Goal: Task Accomplishment & Management: Use online tool/utility

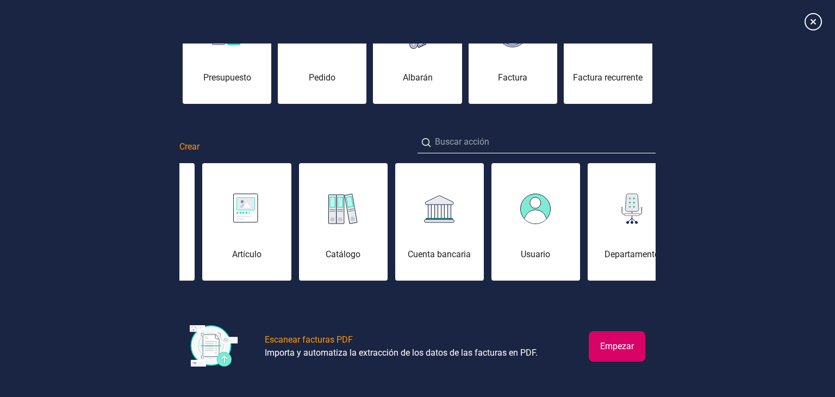
scroll to position [92, 0]
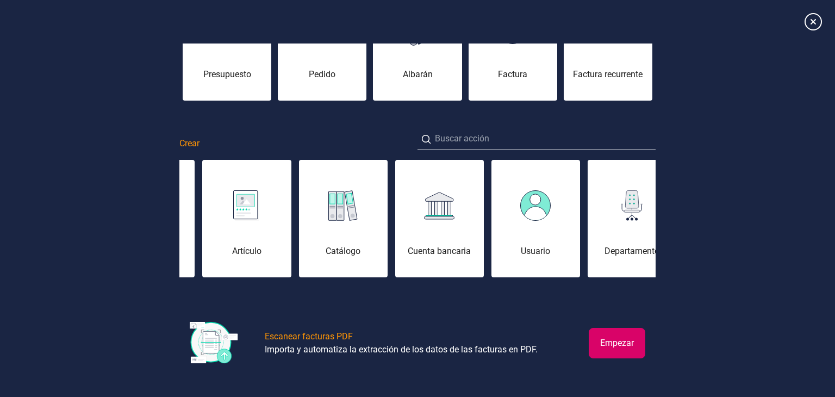
click at [601, 343] on button "Empezar" at bounding box center [617, 343] width 57 height 30
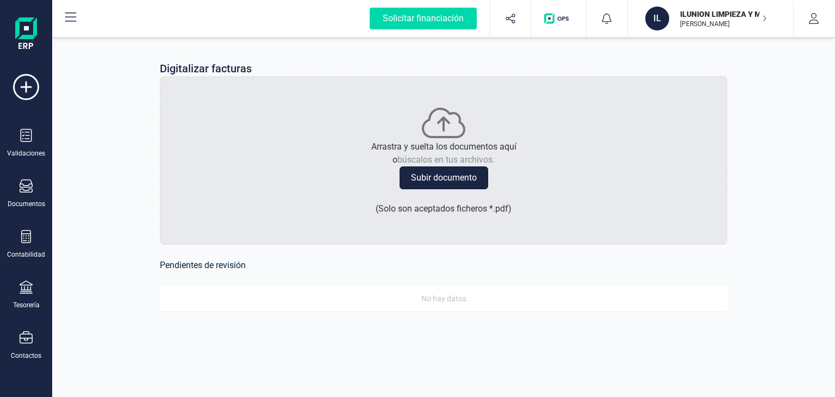
click at [440, 180] on button "Subir documento" at bounding box center [443, 177] width 89 height 23
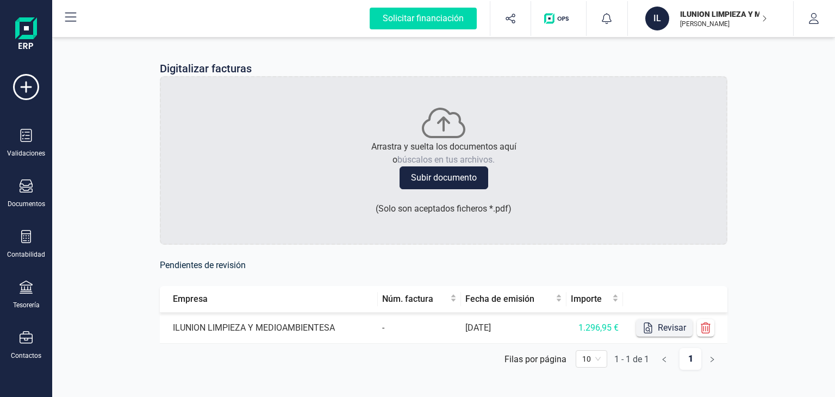
click at [667, 328] on button "Revisar" at bounding box center [664, 327] width 57 height 17
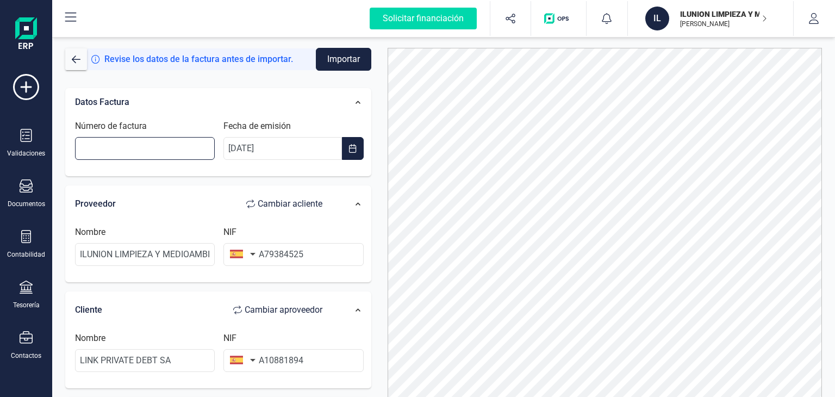
click at [117, 148] on input "Número de factura" at bounding box center [145, 148] width 140 height 23
type input "3250504799"
click at [341, 64] on button "Importar" at bounding box center [343, 59] width 55 height 23
